Goal: Transaction & Acquisition: Obtain resource

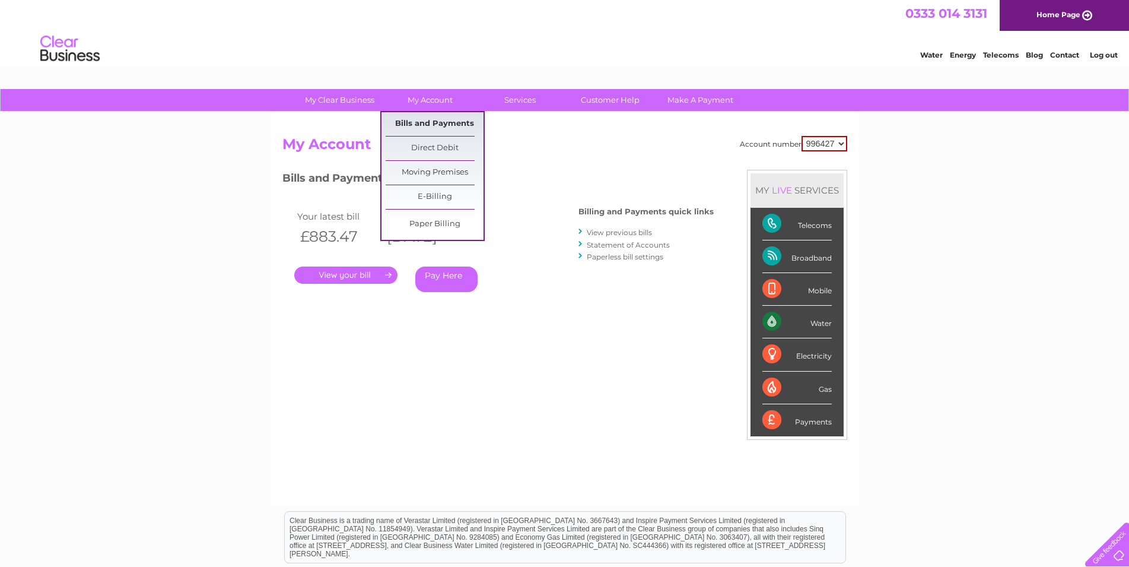
click at [425, 119] on link "Bills and Payments" at bounding box center [435, 124] width 98 height 24
click at [419, 121] on link "Bills and Payments" at bounding box center [435, 124] width 98 height 24
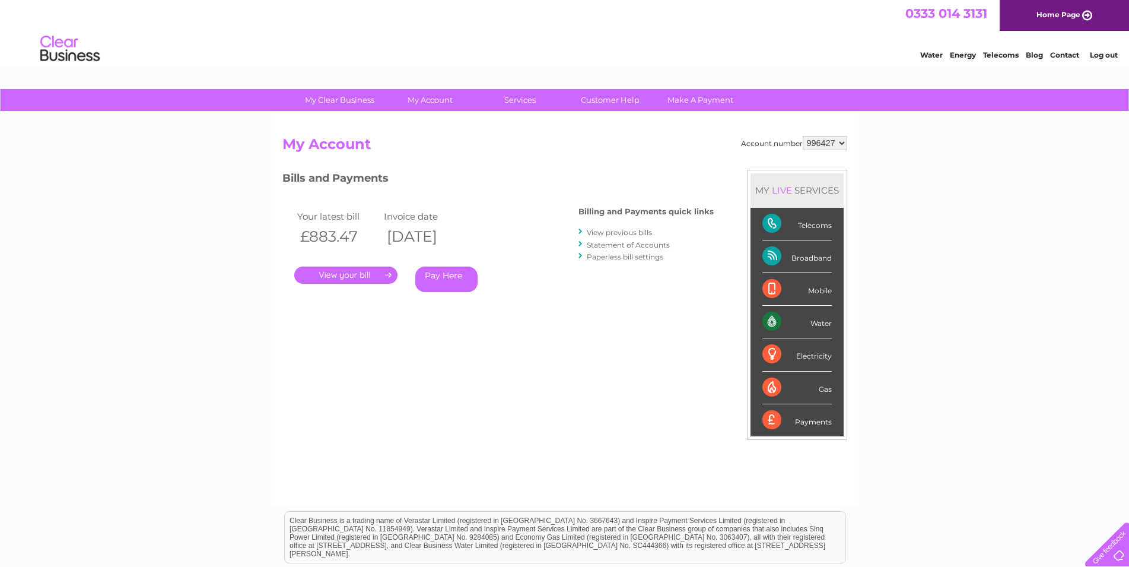
click at [621, 233] on link "View previous bills" at bounding box center [619, 232] width 65 height 9
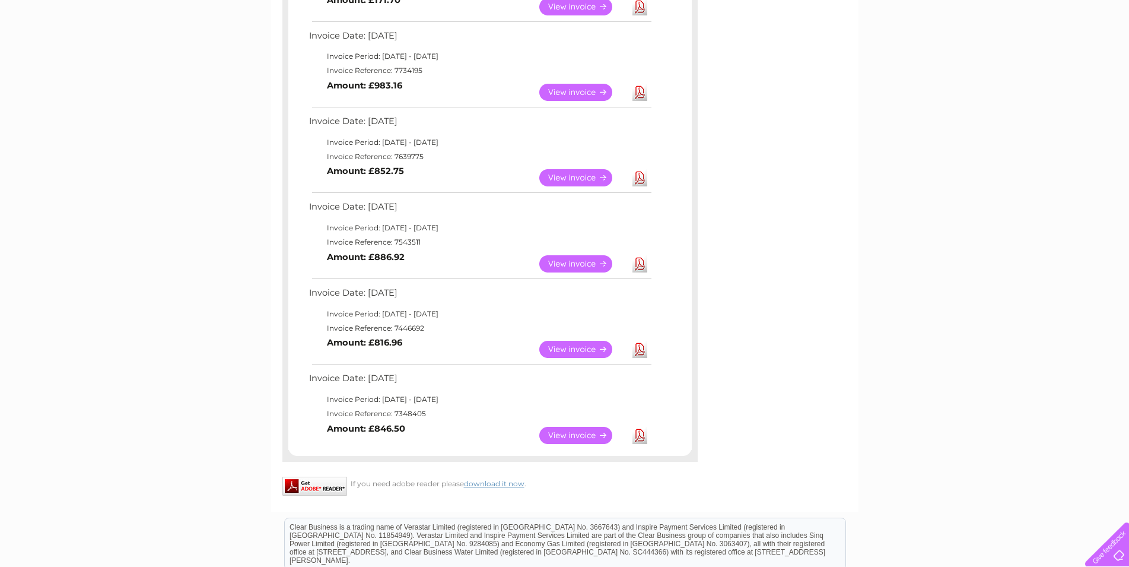
scroll to position [484, 0]
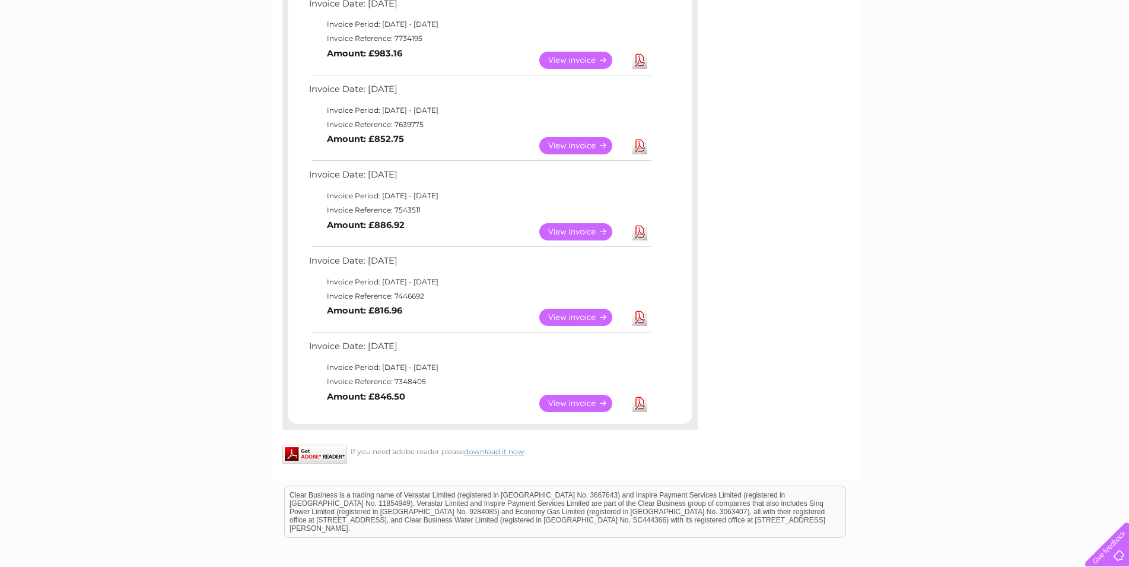
click at [572, 230] on link "View" at bounding box center [582, 231] width 87 height 17
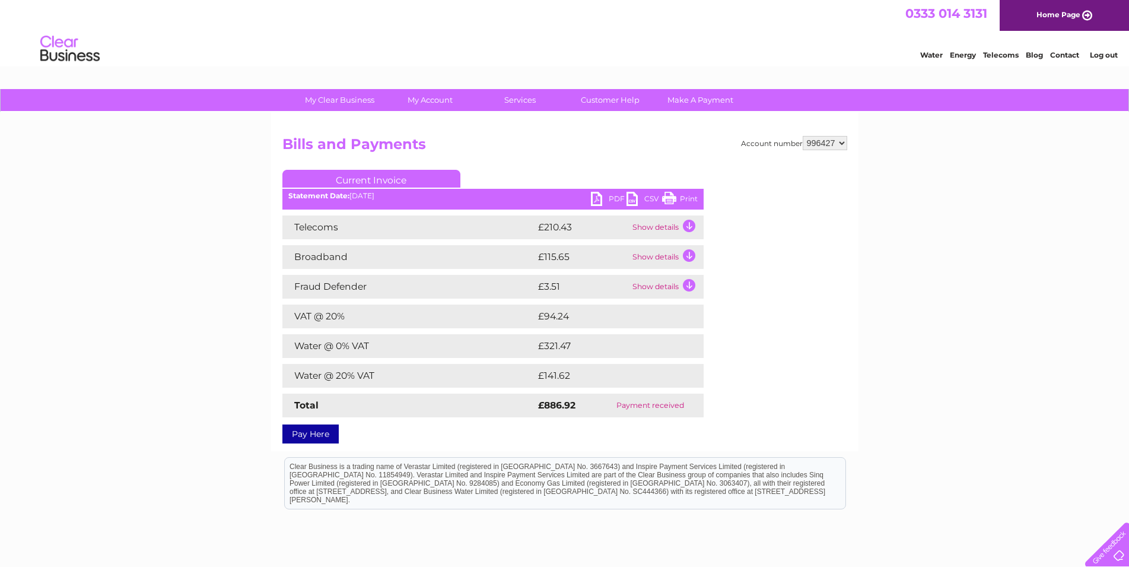
click at [612, 199] on link "PDF" at bounding box center [609, 200] width 36 height 17
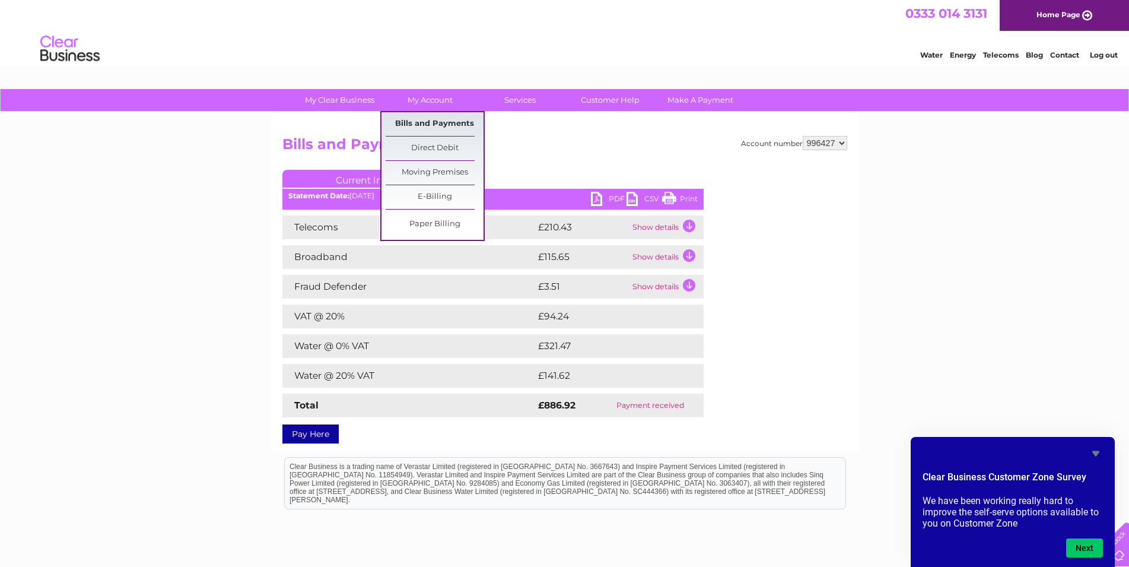
click at [419, 122] on link "Bills and Payments" at bounding box center [435, 124] width 98 height 24
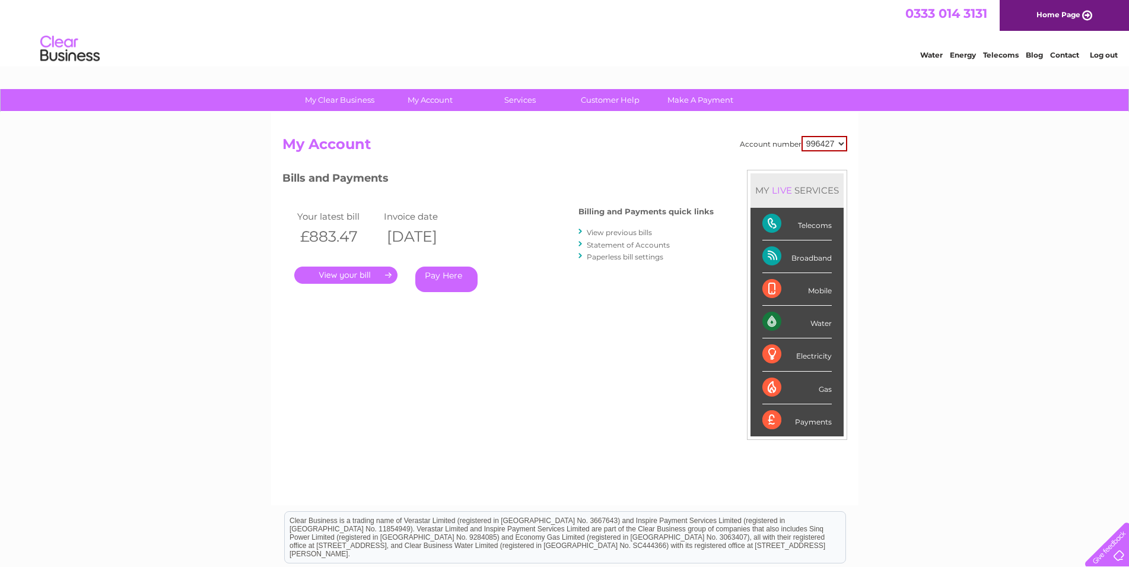
click at [623, 232] on link "View previous bills" at bounding box center [619, 232] width 65 height 9
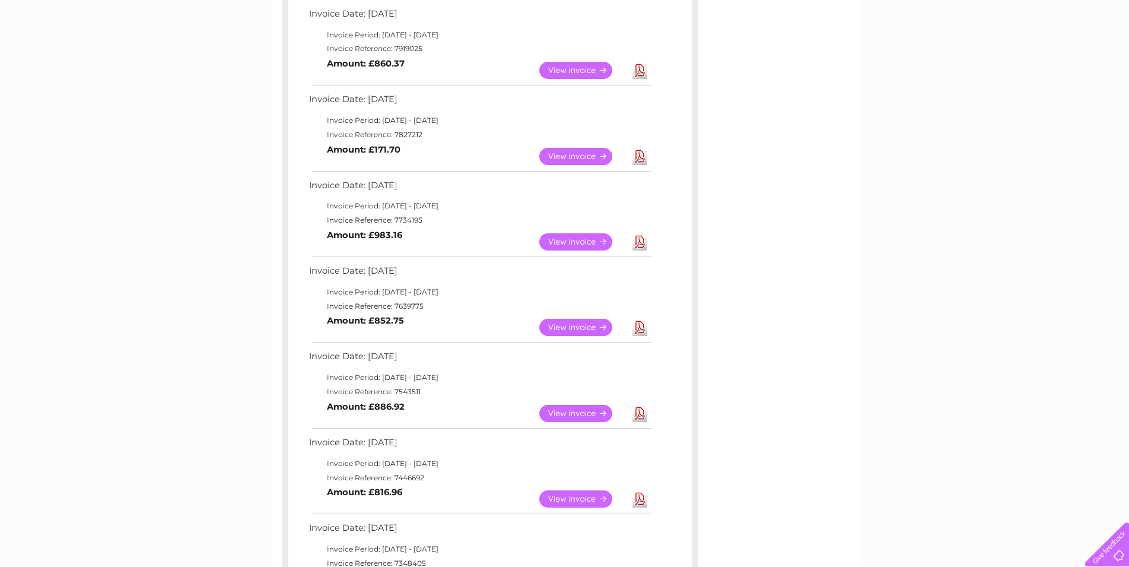
scroll to position [363, 0]
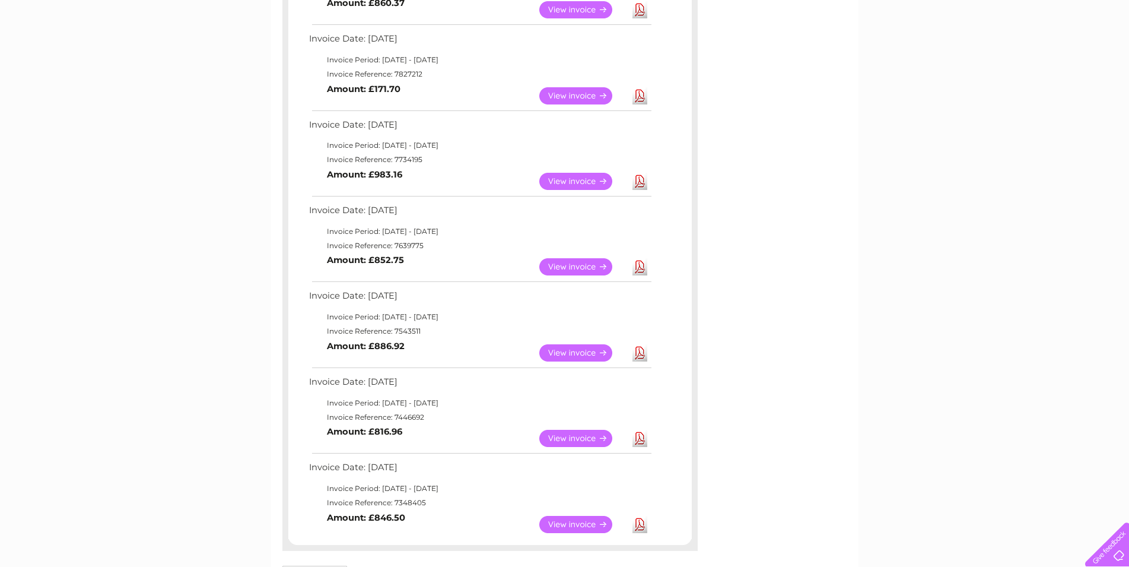
click at [561, 265] on link "View" at bounding box center [582, 266] width 87 height 17
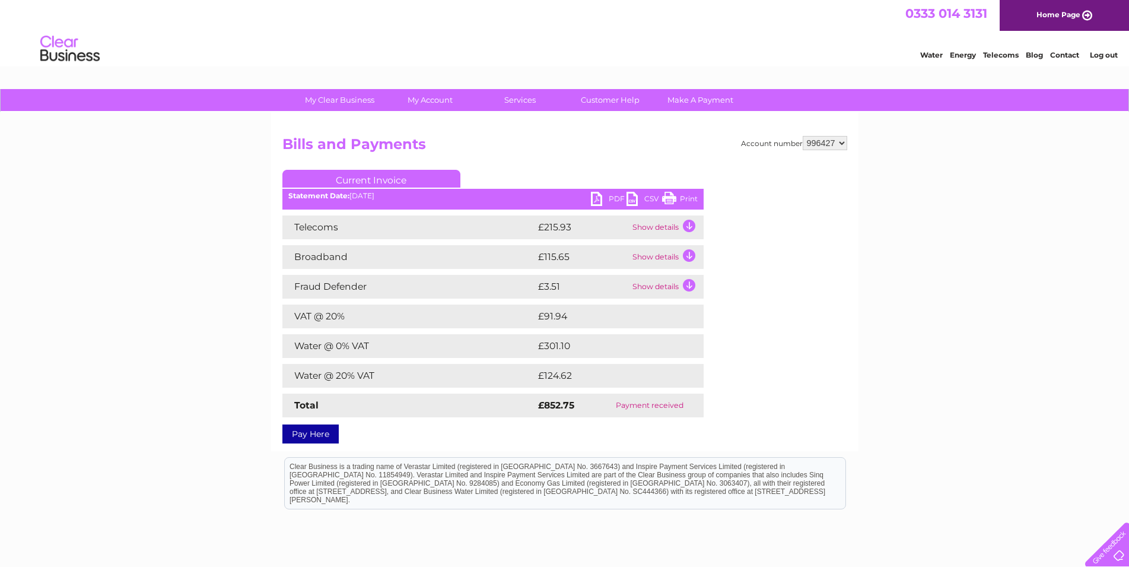
click at [608, 196] on link "PDF" at bounding box center [609, 200] width 36 height 17
